Goal: Information Seeking & Learning: Learn about a topic

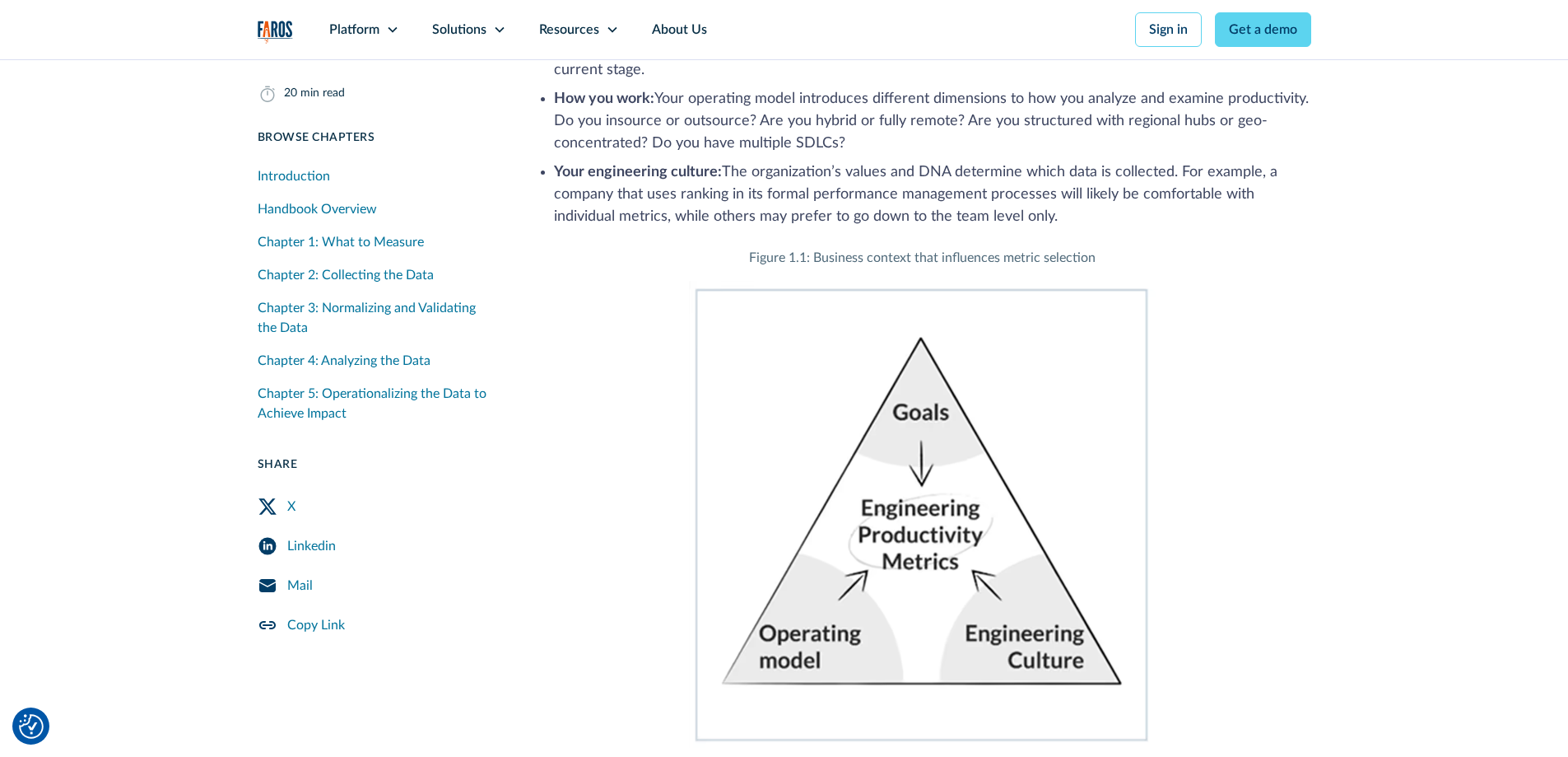
scroll to position [3787, 0]
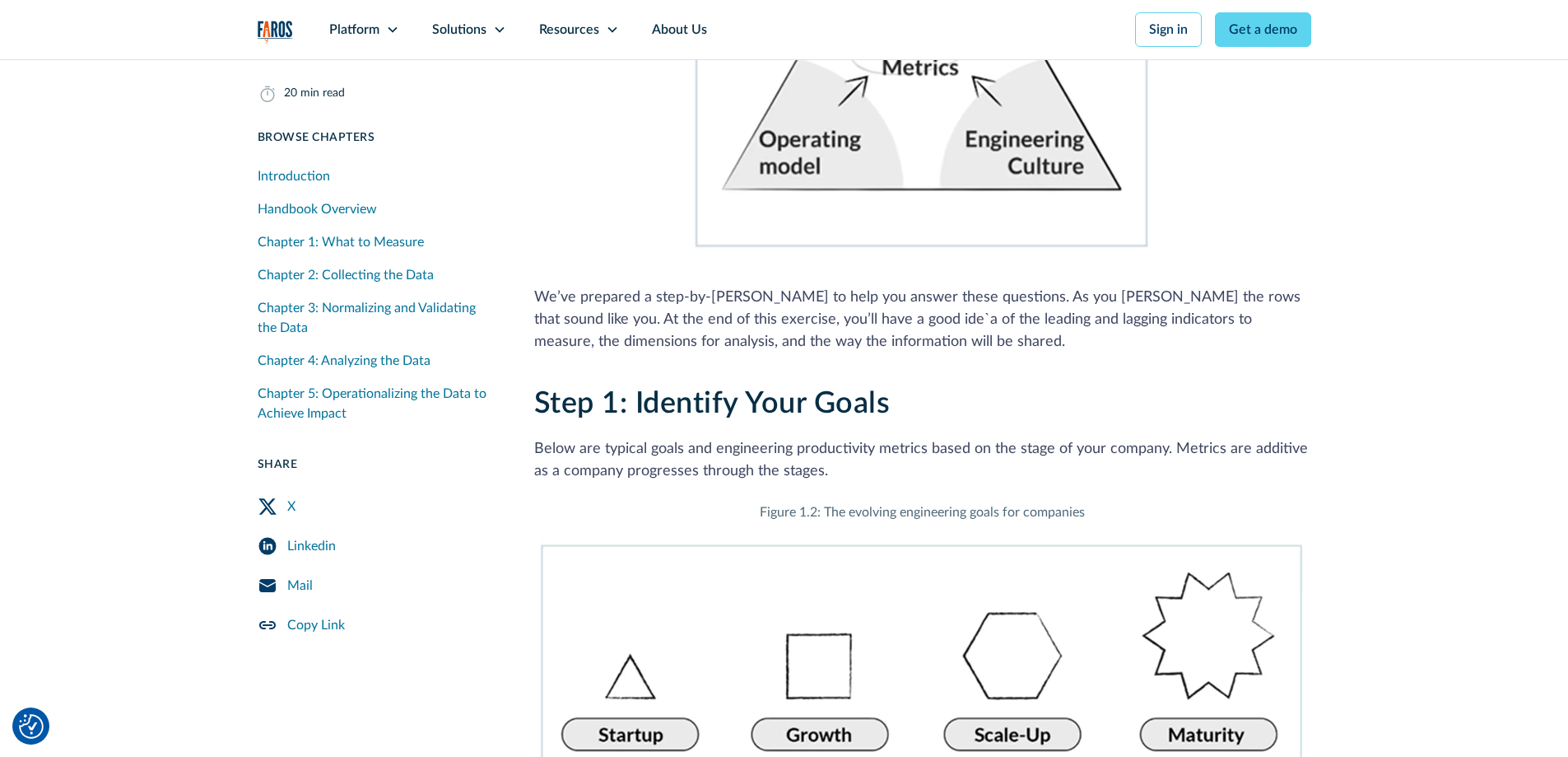
click at [823, 453] on p "Below are typical goals and engineering productivity metrics based on the stage…" at bounding box center [923, 460] width 778 height 45
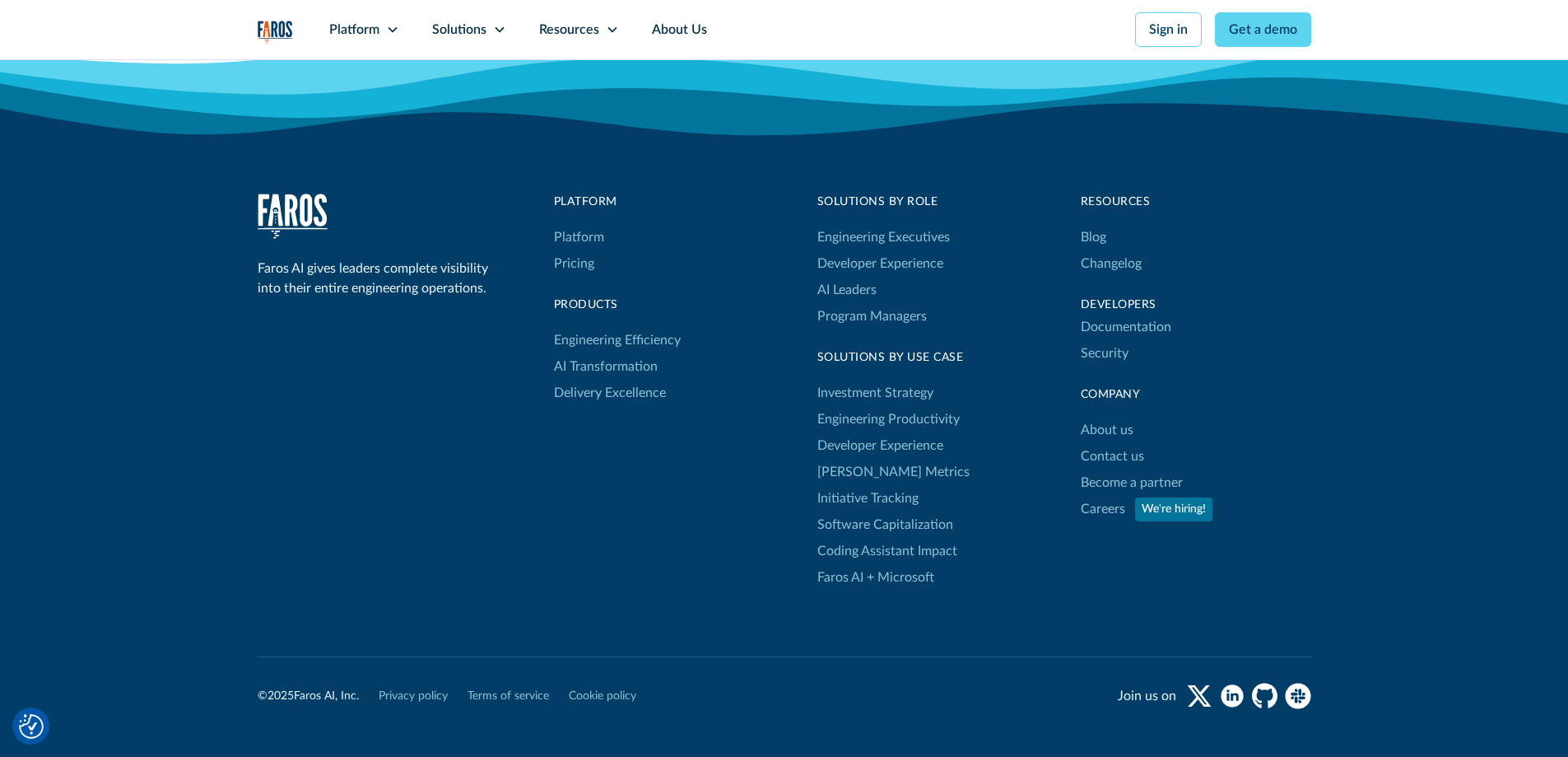
drag, startPoint x: 818, startPoint y: 598, endPoint x: 805, endPoint y: 437, distance: 161.5
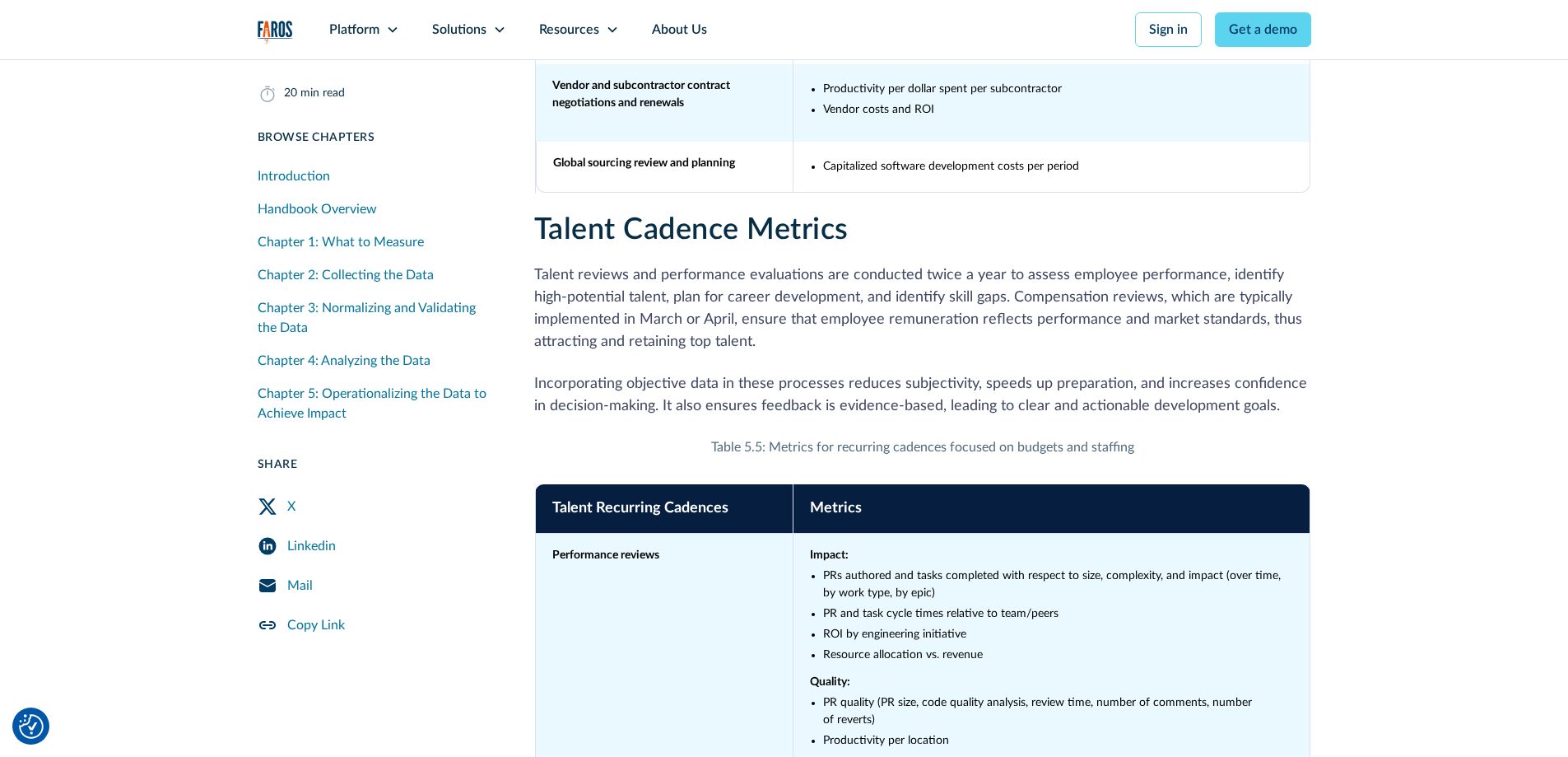
drag, startPoint x: 956, startPoint y: 492, endPoint x: 902, endPoint y: 308, distance: 191.8
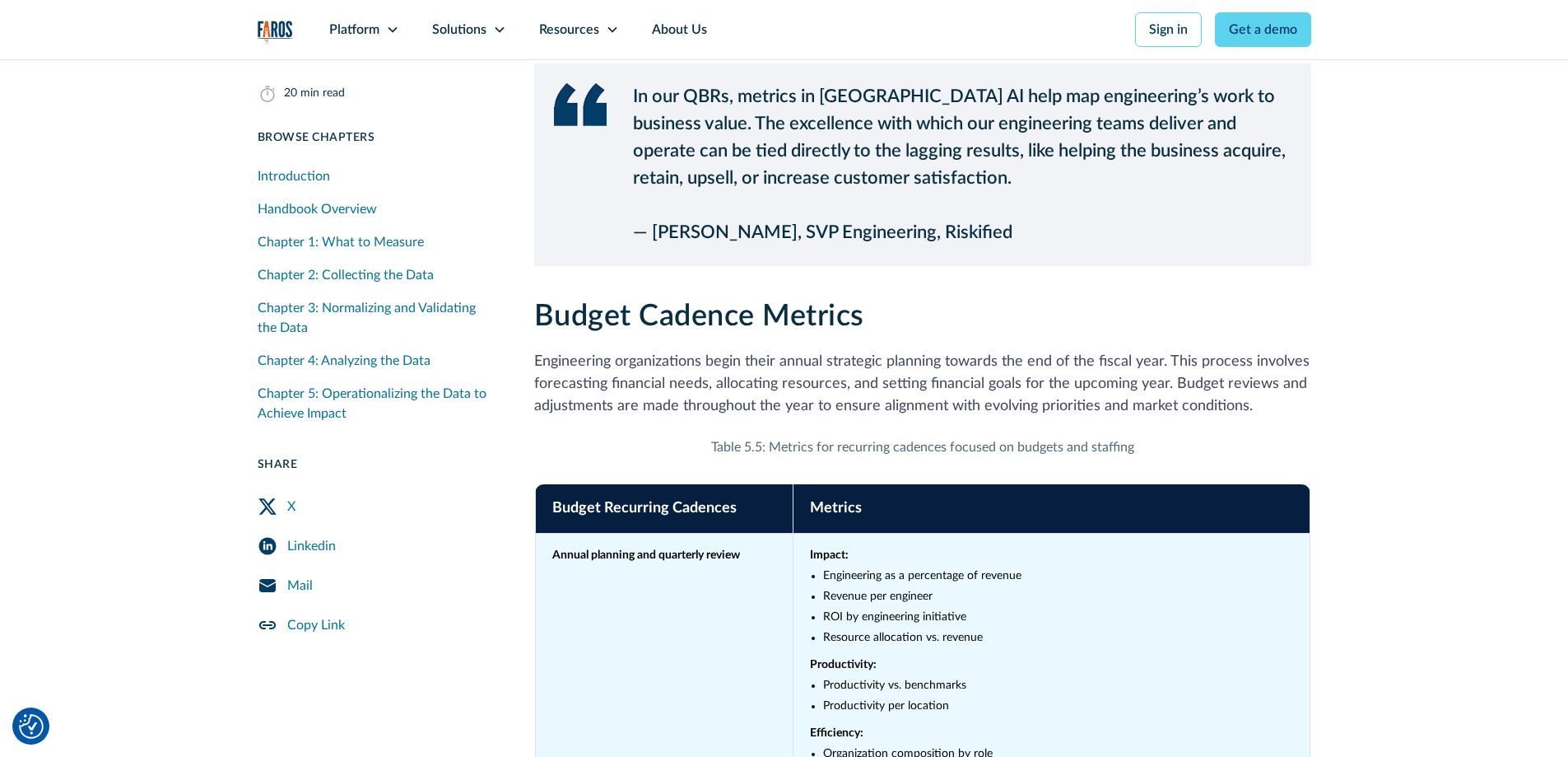
scroll to position [27096, 0]
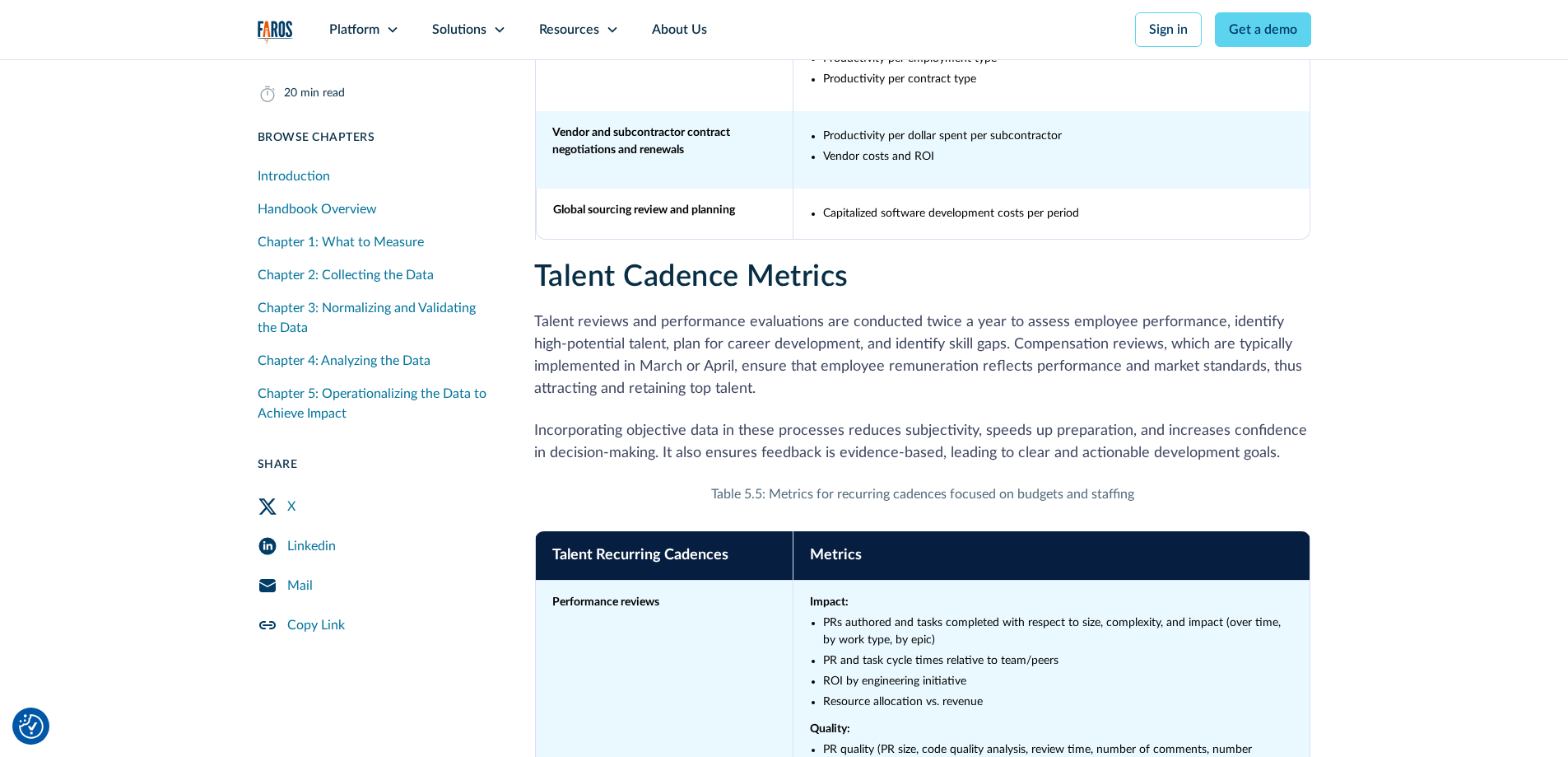
drag, startPoint x: 879, startPoint y: 560, endPoint x: 893, endPoint y: 610, distance: 51.9
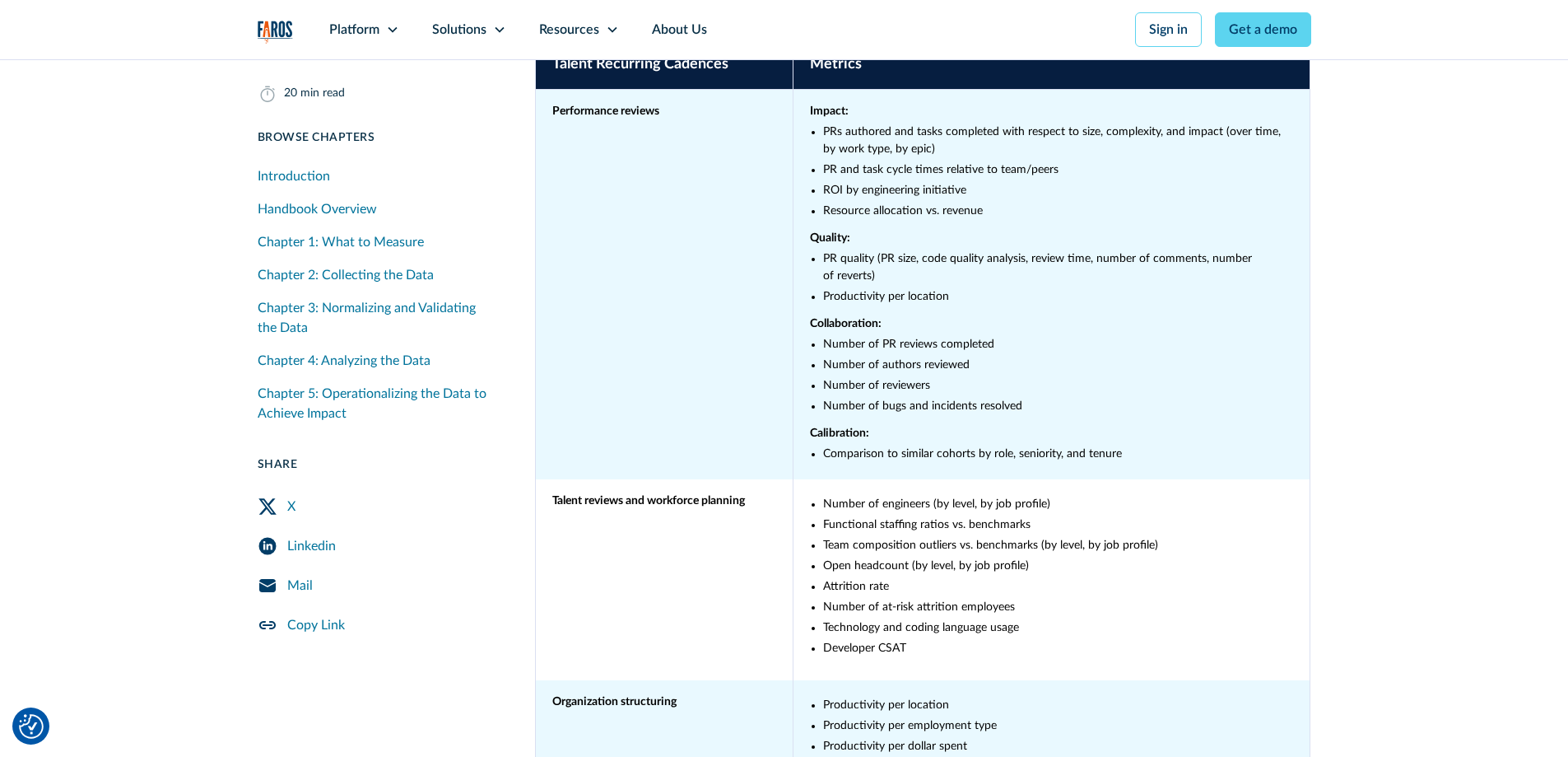
scroll to position [28444, 0]
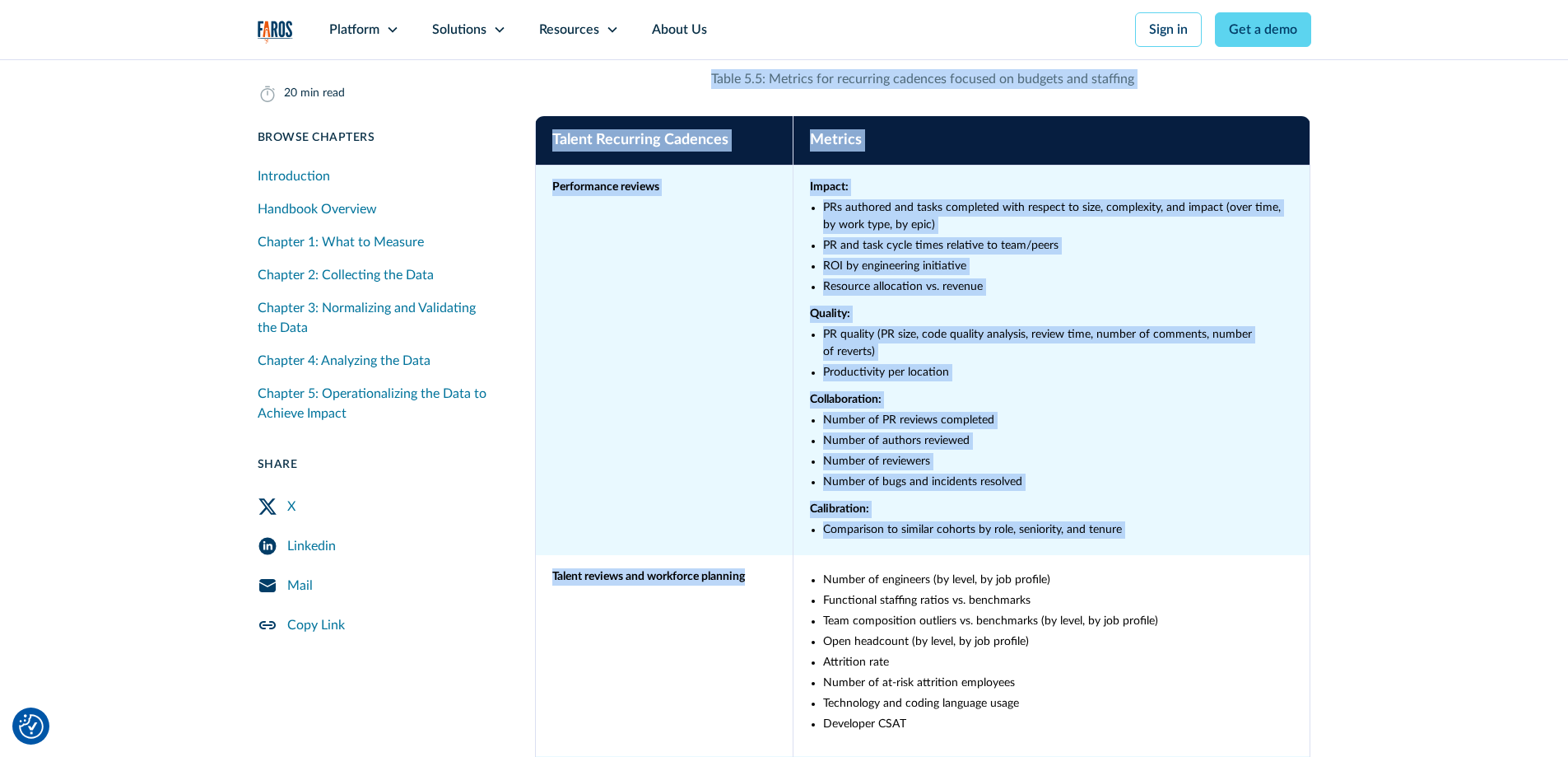
drag, startPoint x: 874, startPoint y: 630, endPoint x: 696, endPoint y: 530, distance: 204.2
click at [303, 585] on div "Mail" at bounding box center [301, 584] width 26 height 19
